Goal: Answer question/provide support

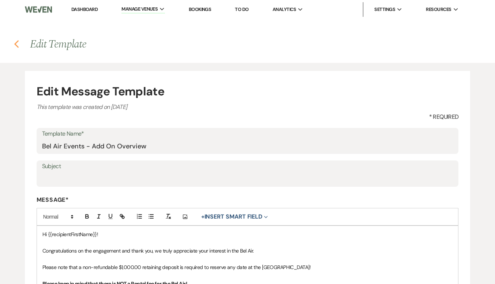
click at [16, 45] on icon "Previous" at bounding box center [16, 44] width 5 height 9
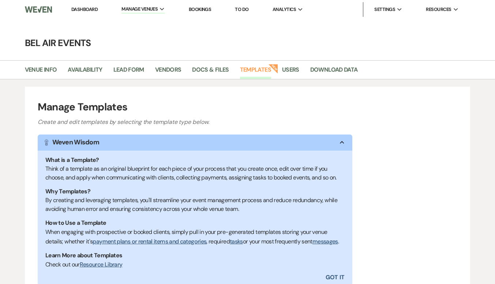
click at [83, 10] on link "Dashboard" at bounding box center [84, 9] width 26 height 6
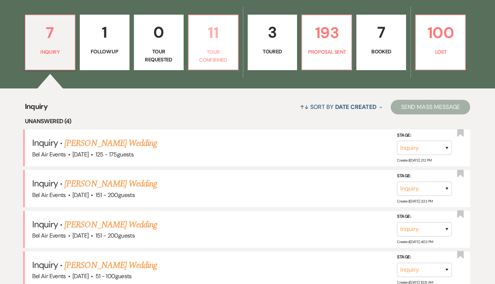
scroll to position [366, 0]
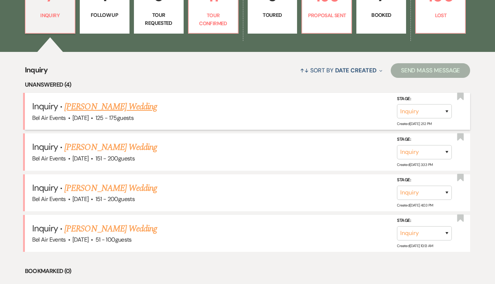
click at [118, 106] on link "[PERSON_NAME] Wedding" at bounding box center [110, 106] width 93 height 13
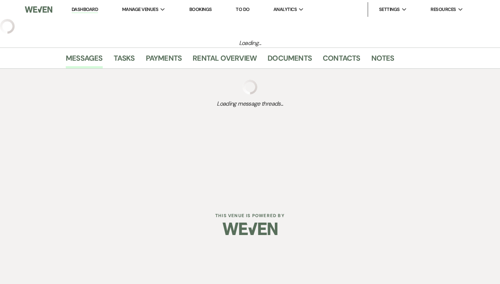
select select "3"
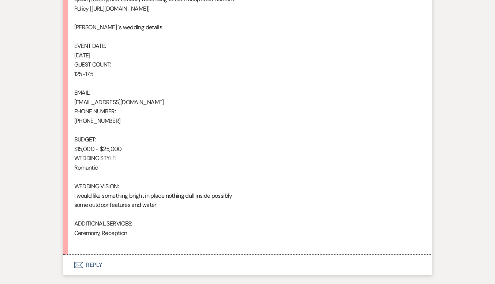
scroll to position [510, 0]
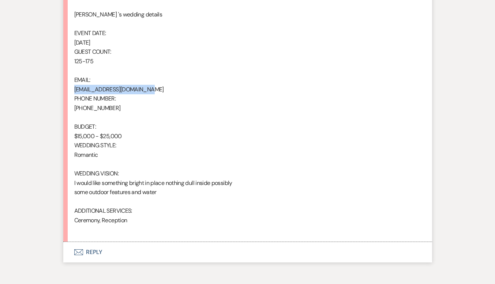
drag, startPoint x: 150, startPoint y: 88, endPoint x: 74, endPoint y: 93, distance: 75.8
click at [74, 93] on div "From : [PERSON_NAME] Event : [PERSON_NAME] Event Desired date : [DATE] Anticipa…" at bounding box center [247, 15] width 347 height 440
copy div "[EMAIL_ADDRESS][DOMAIN_NAME]"
drag, startPoint x: 107, startPoint y: 108, endPoint x: 75, endPoint y: 108, distance: 32.2
click at [75, 108] on div "From : [PERSON_NAME] Event : [PERSON_NAME] Event Desired date : [DATE] Anticipa…" at bounding box center [247, 15] width 347 height 440
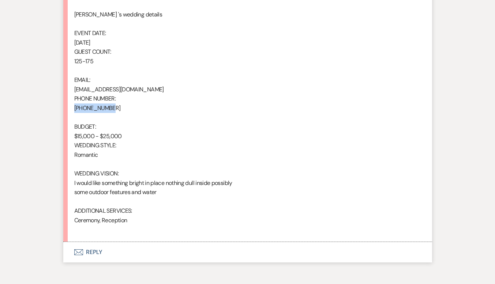
copy div "317-798-4121"
click at [151, 117] on div "From : Nakita Middleton Event : Nakita Middleton's Event Desired date : August …" at bounding box center [247, 15] width 347 height 440
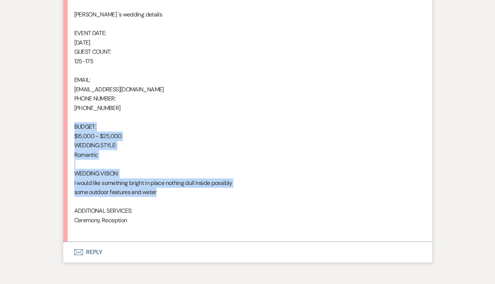
drag, startPoint x: 161, startPoint y: 195, endPoint x: 73, endPoint y: 125, distance: 112.9
click at [73, 125] on li "Nakita Middleton Aug 11, 2025, 2:12 PM From : Nakita Middleton Event : Nakita M…" at bounding box center [247, 8] width 369 height 467
copy div "BUDGET: $15,000 - $25,000 WEDDING STYLE: Romantic WEDDING VISION: I would like …"
click at [157, 154] on div "From : Nakita Middleton Event : Nakita Middleton's Event Desired date : August …" at bounding box center [247, 15] width 347 height 440
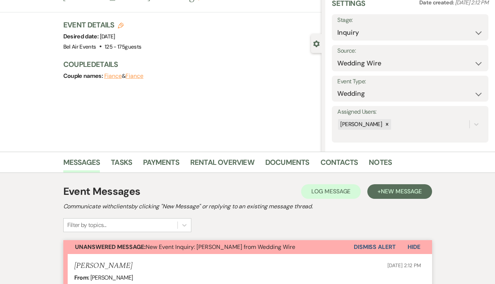
scroll to position [0, 0]
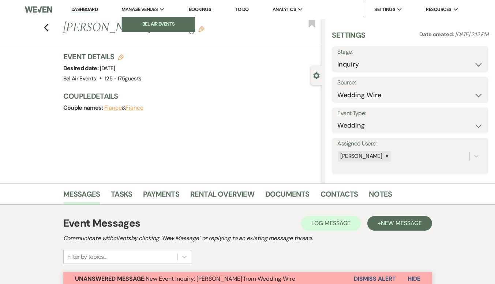
click at [155, 24] on li "Bel Air Events" at bounding box center [158, 23] width 66 height 7
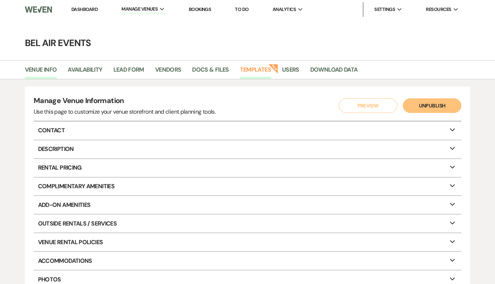
click at [252, 67] on link "Templates" at bounding box center [255, 72] width 31 height 14
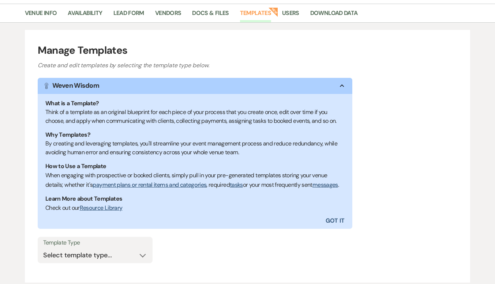
scroll to position [119, 0]
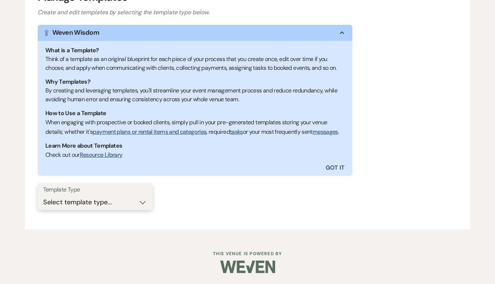
click at [147, 202] on select "Select template type... Task List Message Templates Payment Plan Inventory Item…" at bounding box center [95, 202] width 104 height 14
select select "Message Templates"
click at [43, 195] on select "Select template type... Task List Message Templates Payment Plan Inventory Item…" at bounding box center [95, 202] width 104 height 14
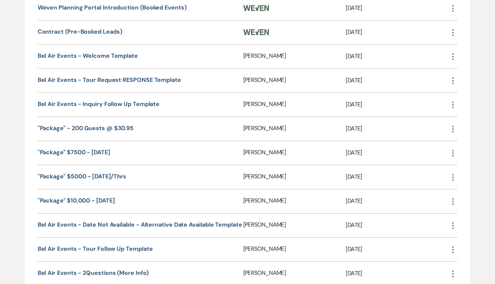
scroll to position [448, 0]
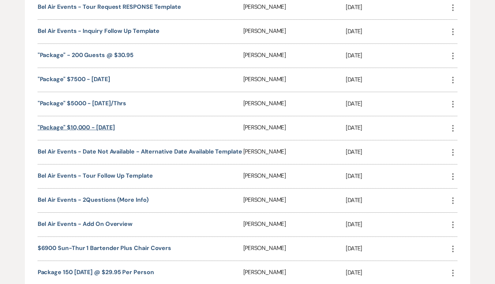
click at [90, 131] on link ""Package" $10,000 - Saturday" at bounding box center [76, 128] width 77 height 8
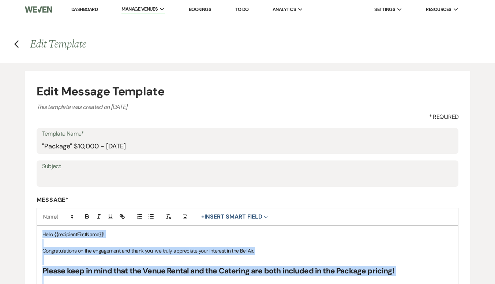
drag, startPoint x: 310, startPoint y: 243, endPoint x: 42, endPoint y: 234, distance: 268.9
copy div "Hello {{recipientFirstName}}! Congratulations on the engagement and thank you, …"
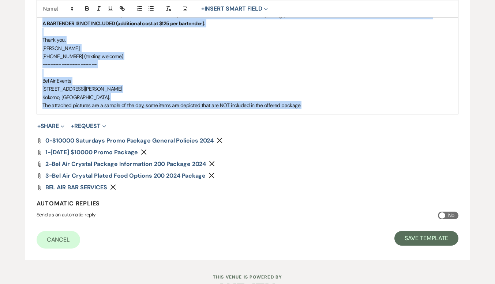
scroll to position [512, 0]
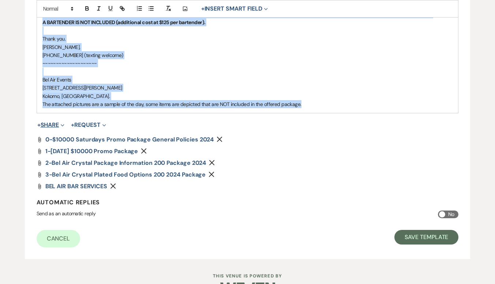
click at [63, 124] on use "button" at bounding box center [62, 125] width 3 height 2
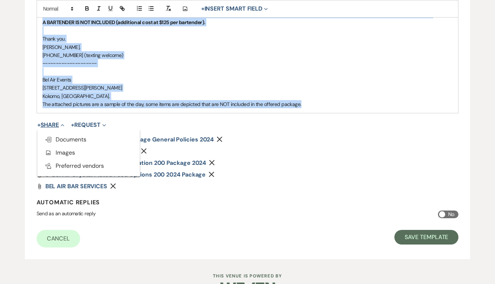
click at [63, 124] on use "button" at bounding box center [62, 125] width 3 height 2
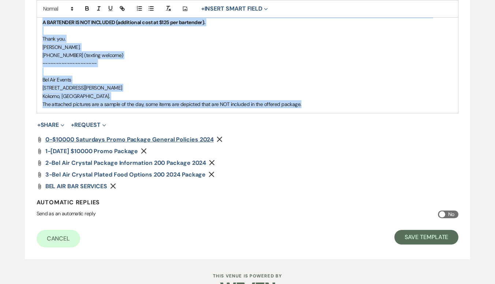
click at [88, 136] on span "0-$10000 Saturdays Promo Package General Policies 2024" at bounding box center [129, 140] width 169 height 8
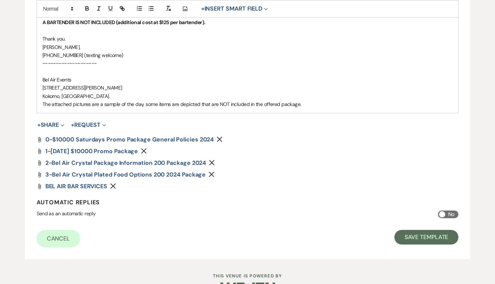
click at [263, 160] on div "Attach File 0-$10000 Saturdays Promo Package General Policies 2024 Remove Attac…" at bounding box center [248, 163] width 422 height 53
